Goal: Find specific page/section: Find specific page/section

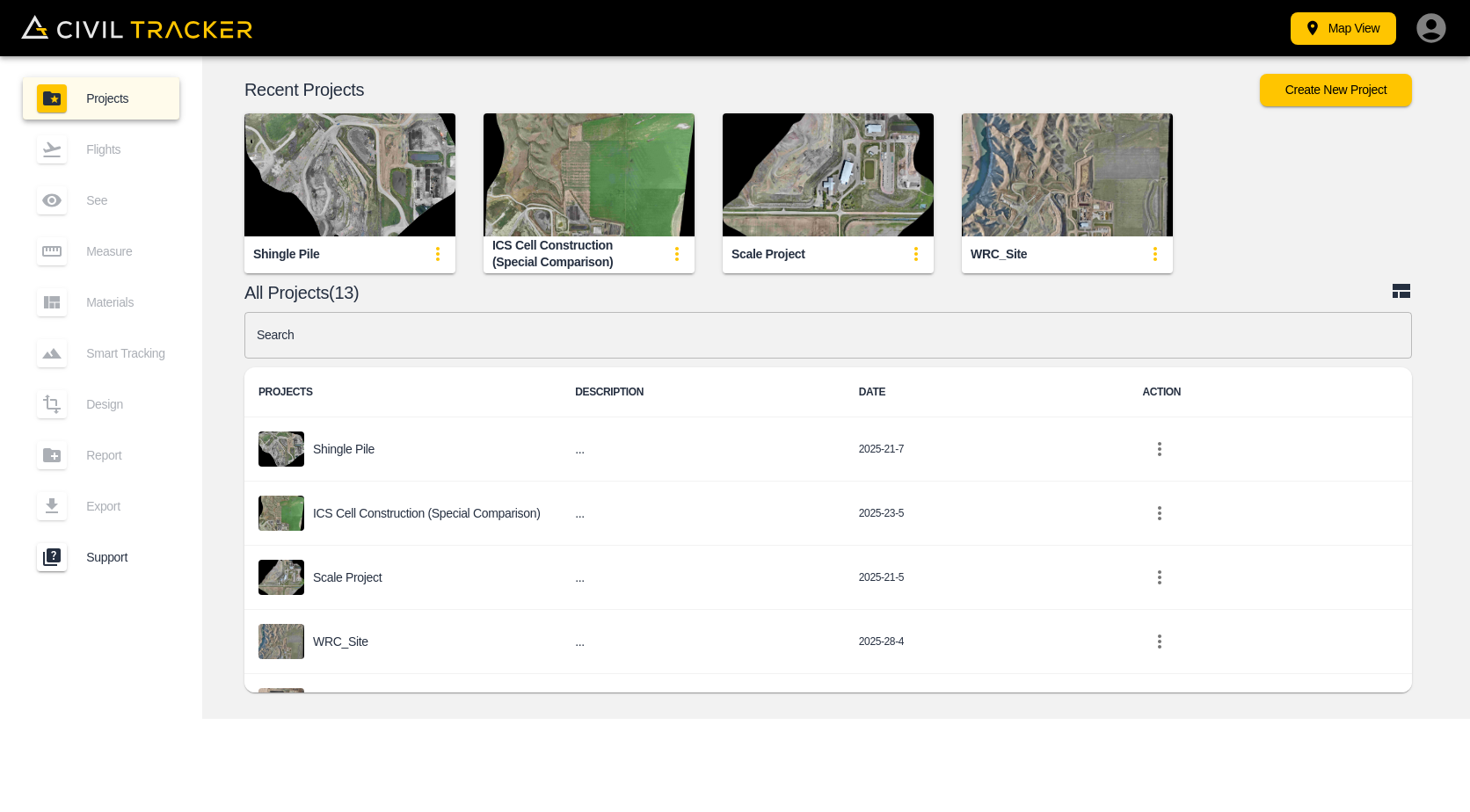
scroll to position [351, 0]
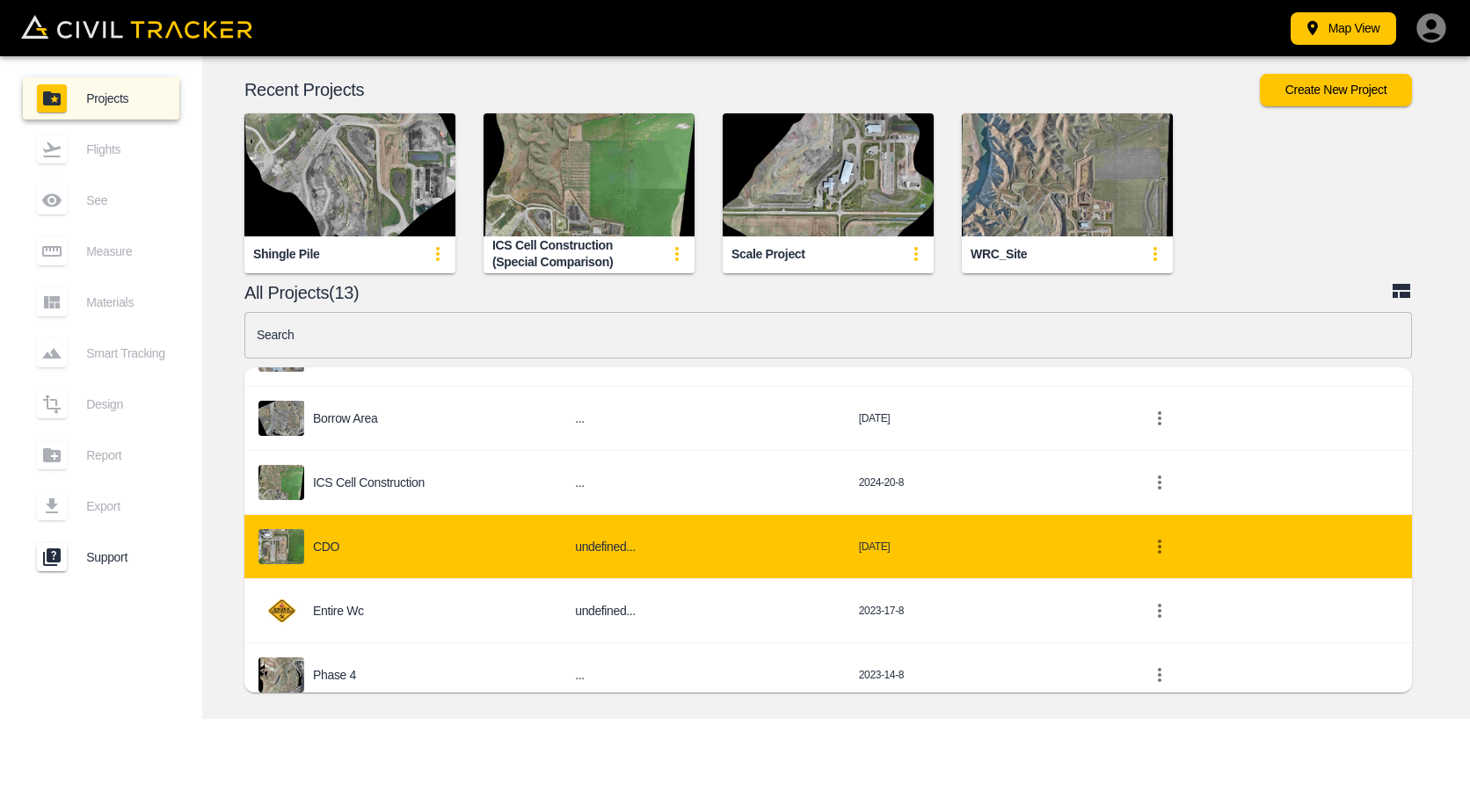
click at [517, 548] on div "CDO" at bounding box center [403, 548] width 288 height 36
